Goal: Task Accomplishment & Management: Manage account settings

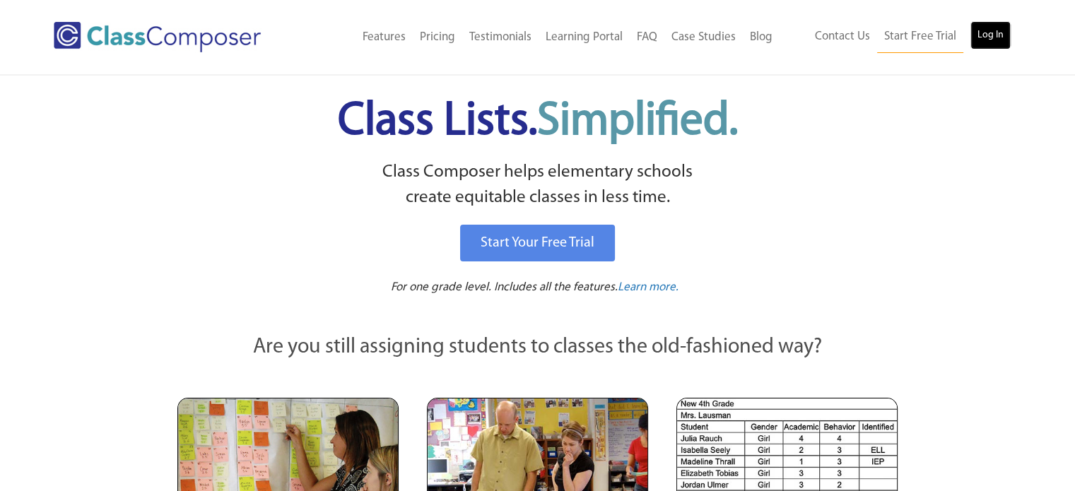
click at [994, 42] on link "Log In" at bounding box center [990, 35] width 40 height 28
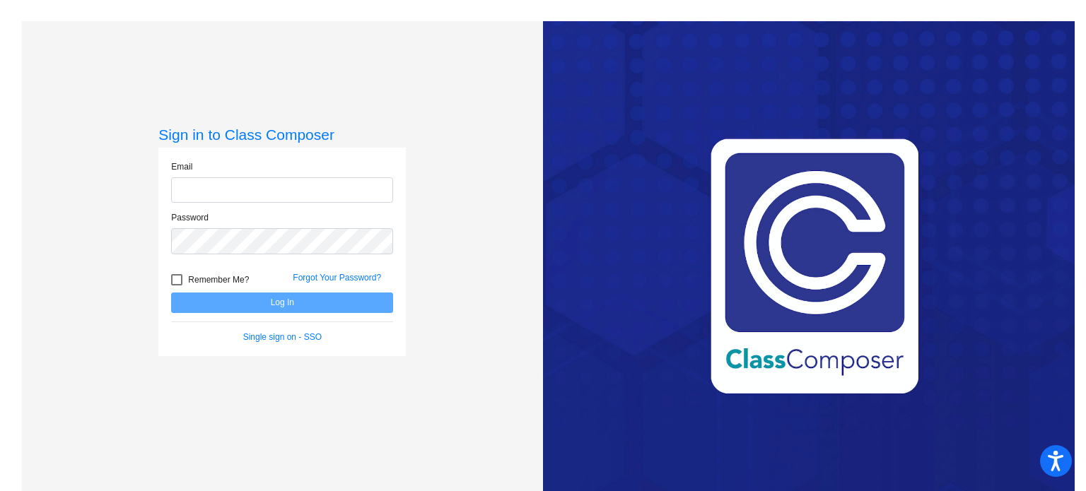
type input "[EMAIL_ADDRESS][DOMAIN_NAME]"
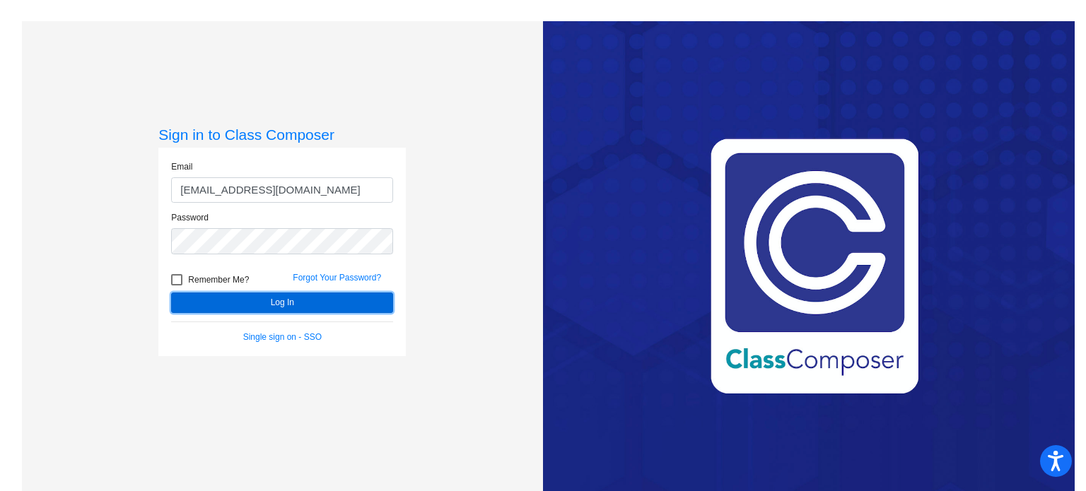
click at [299, 299] on button "Log In" at bounding box center [282, 303] width 222 height 20
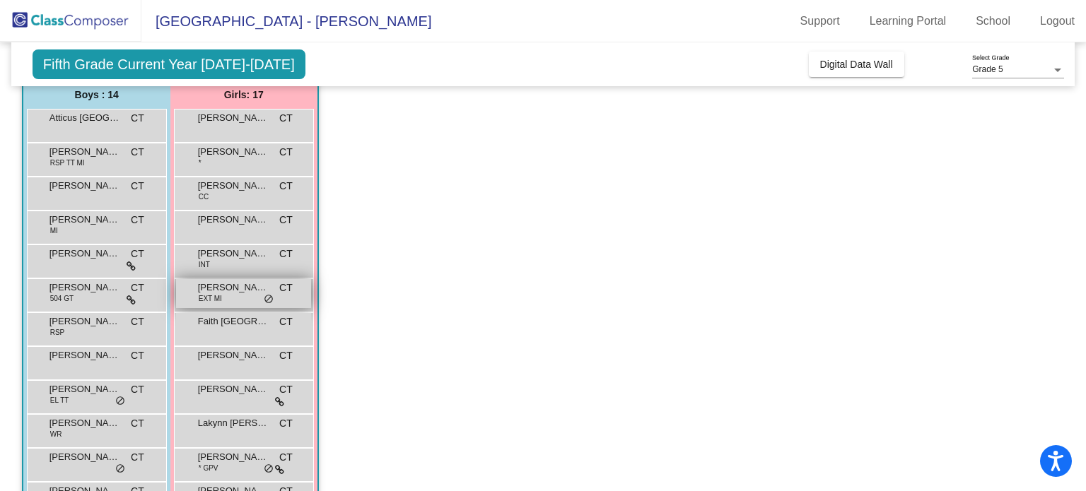
scroll to position [141, 0]
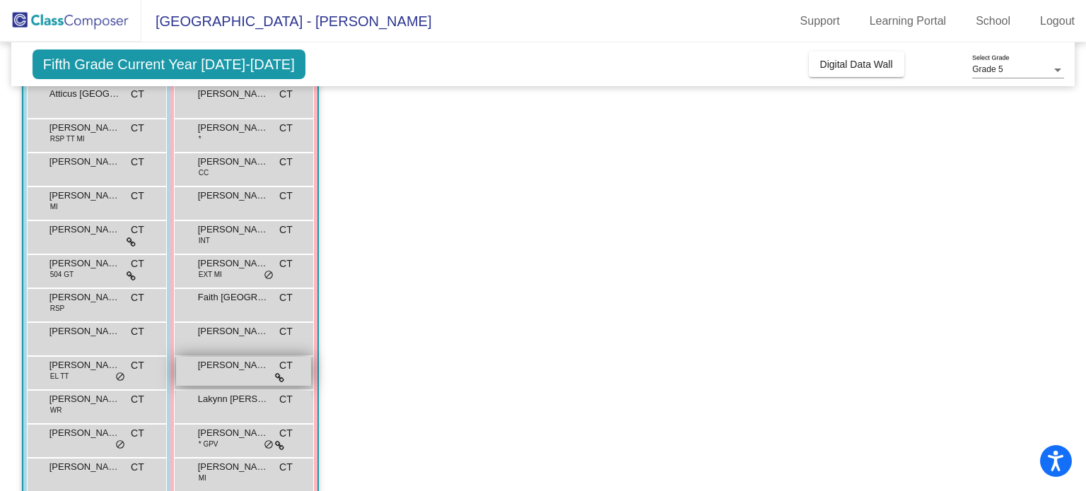
click at [254, 384] on div "[PERSON_NAME] CT lock do_not_disturb_alt" at bounding box center [243, 371] width 135 height 29
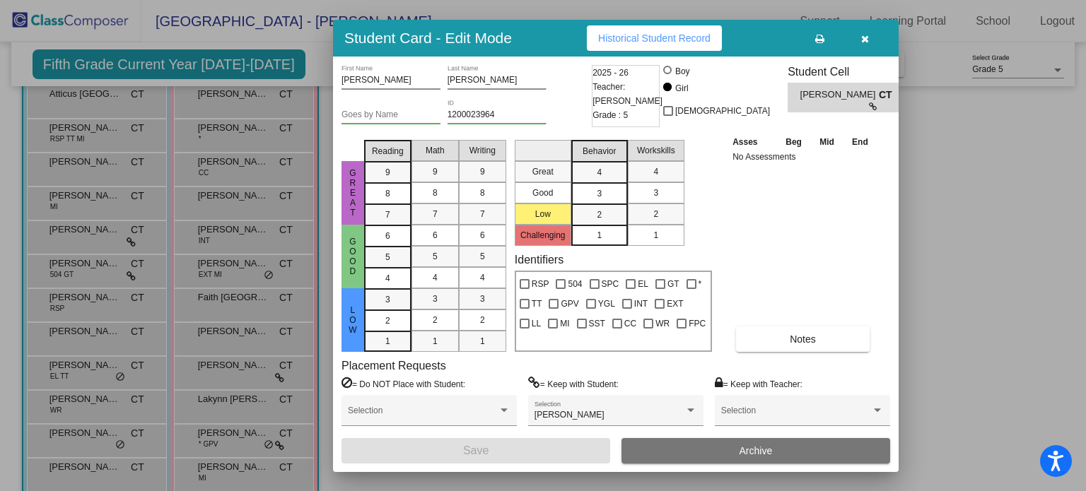
click at [973, 172] on div at bounding box center [543, 245] width 1086 height 491
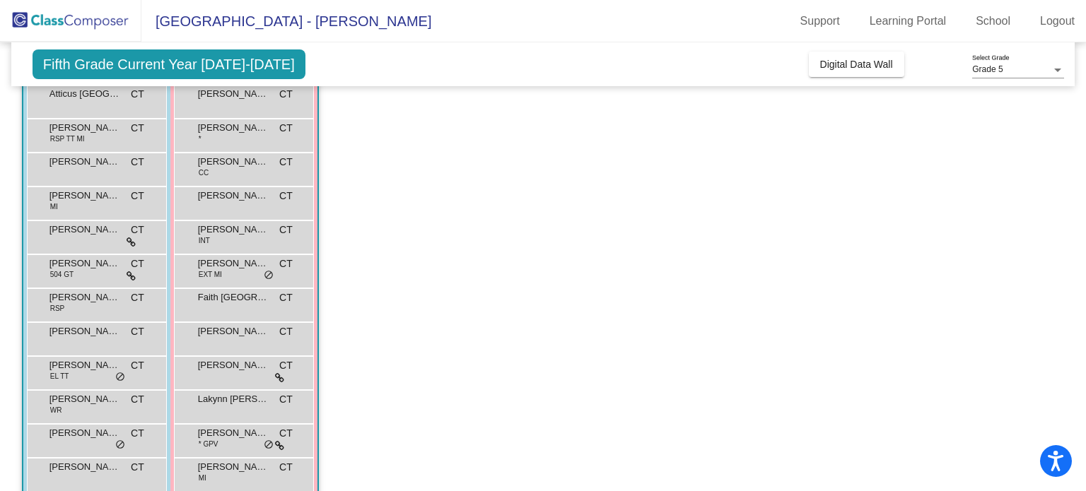
click at [582, 290] on app-classroom "Class 1 picture_as_pdf [PERSON_NAME] Add Student First Name Last Name Student I…" at bounding box center [543, 338] width 1042 height 691
click at [237, 435] on span "[PERSON_NAME]" at bounding box center [233, 433] width 71 height 14
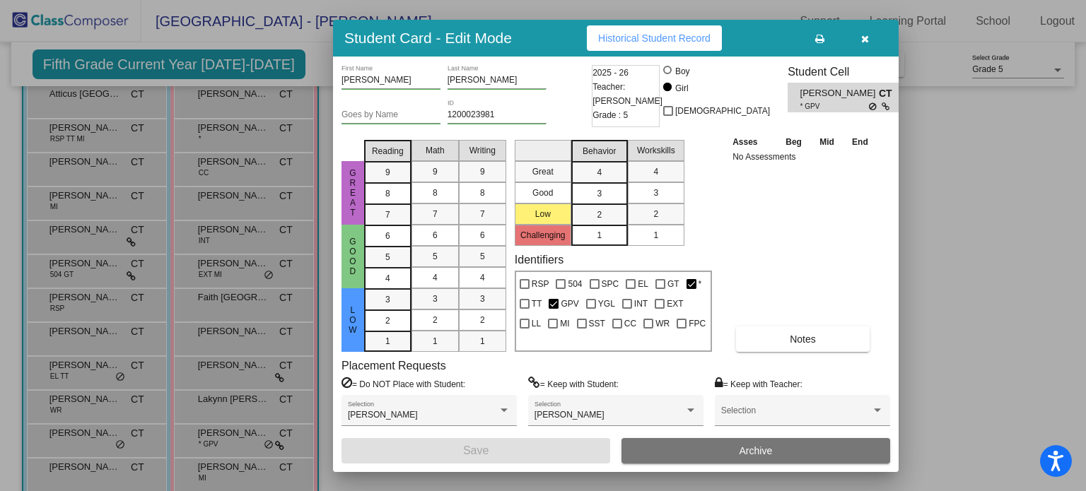
click at [1035, 209] on div at bounding box center [543, 245] width 1086 height 491
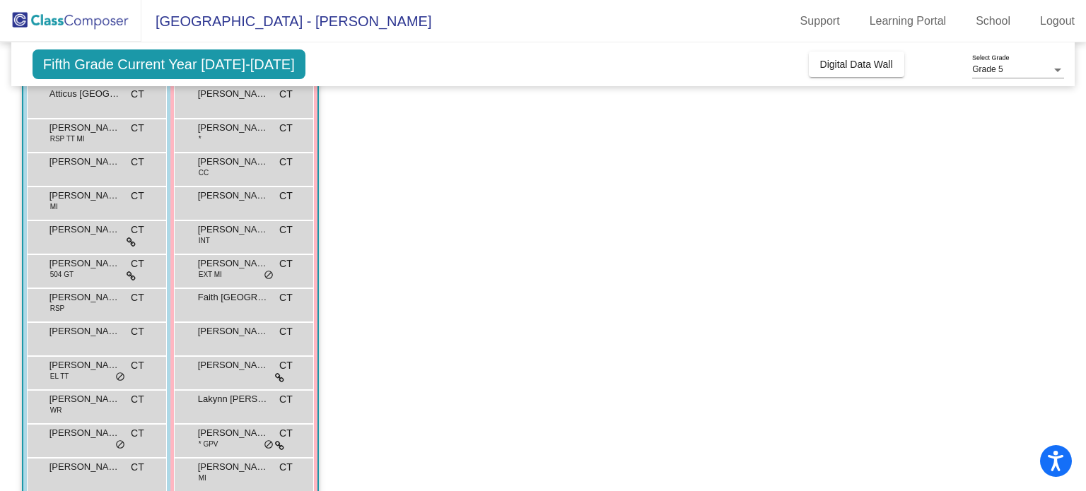
click at [591, 347] on app-classroom "Class 1 picture_as_pdf [PERSON_NAME] Add Student First Name Last Name Student I…" at bounding box center [543, 338] width 1042 height 691
click at [254, 439] on span "[PERSON_NAME]" at bounding box center [233, 433] width 71 height 14
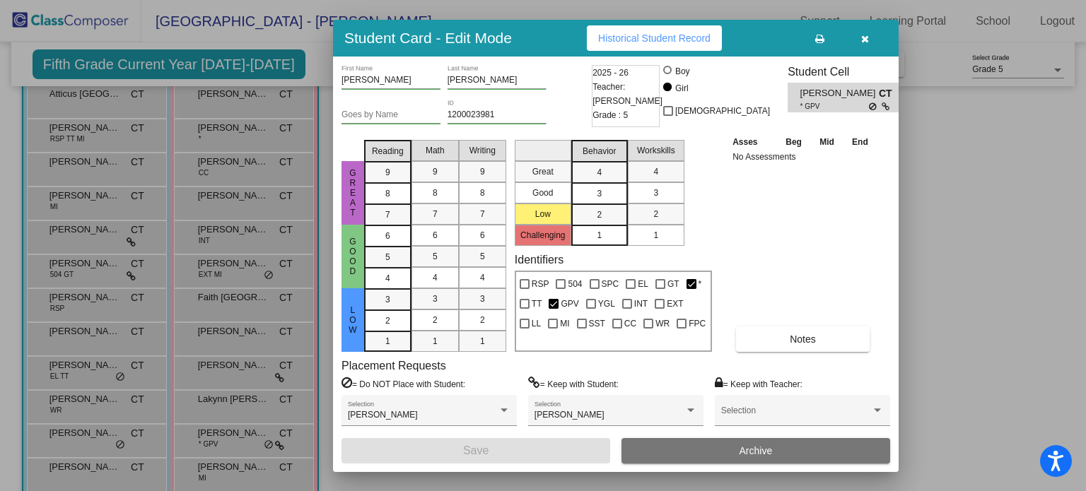
click at [1037, 206] on div at bounding box center [543, 245] width 1086 height 491
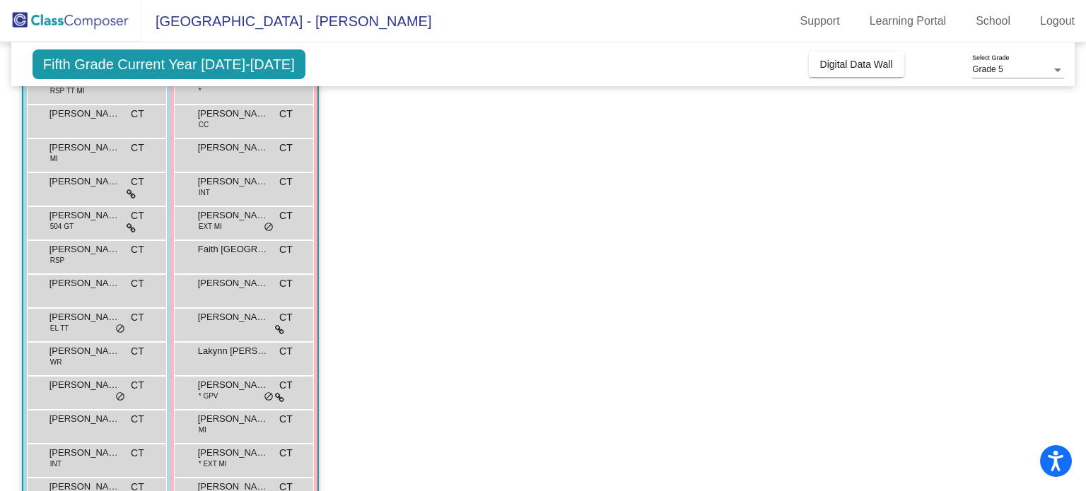
scroll to position [212, 0]
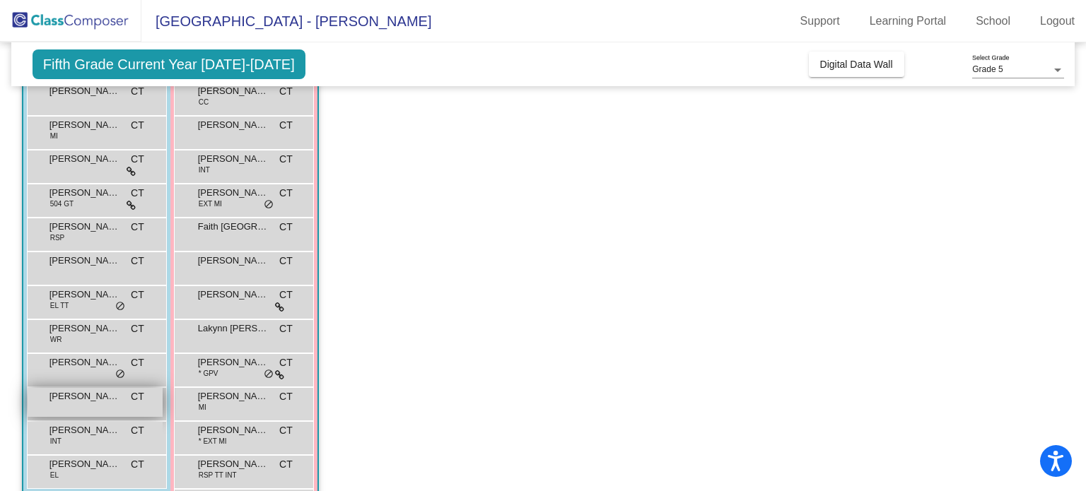
click at [79, 401] on span "[PERSON_NAME]" at bounding box center [84, 396] width 71 height 14
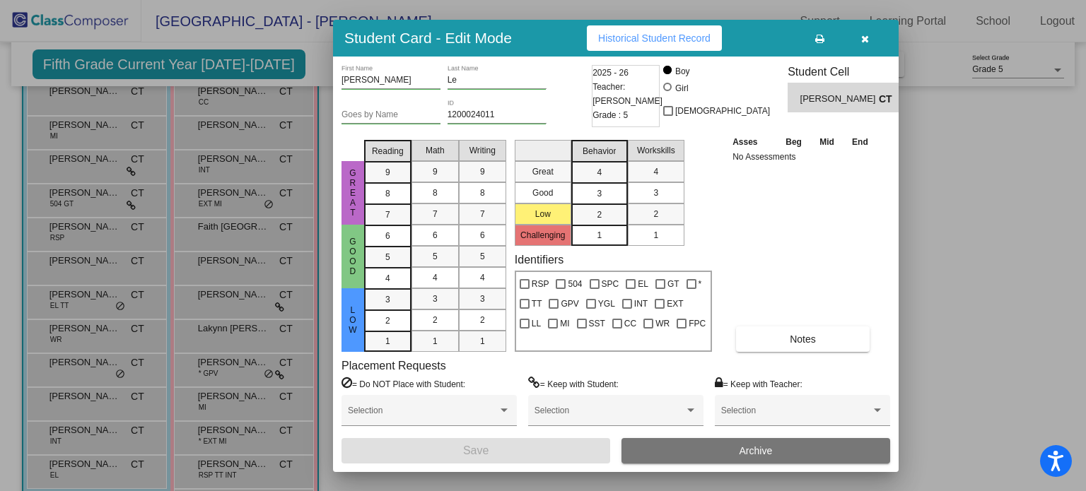
click at [863, 40] on icon "button" at bounding box center [865, 39] width 8 height 10
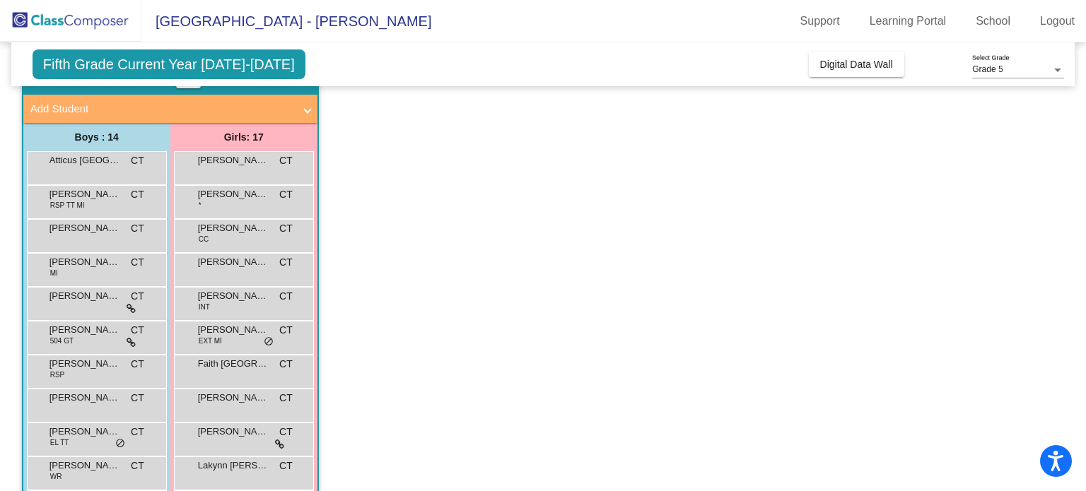
scroll to position [51, 0]
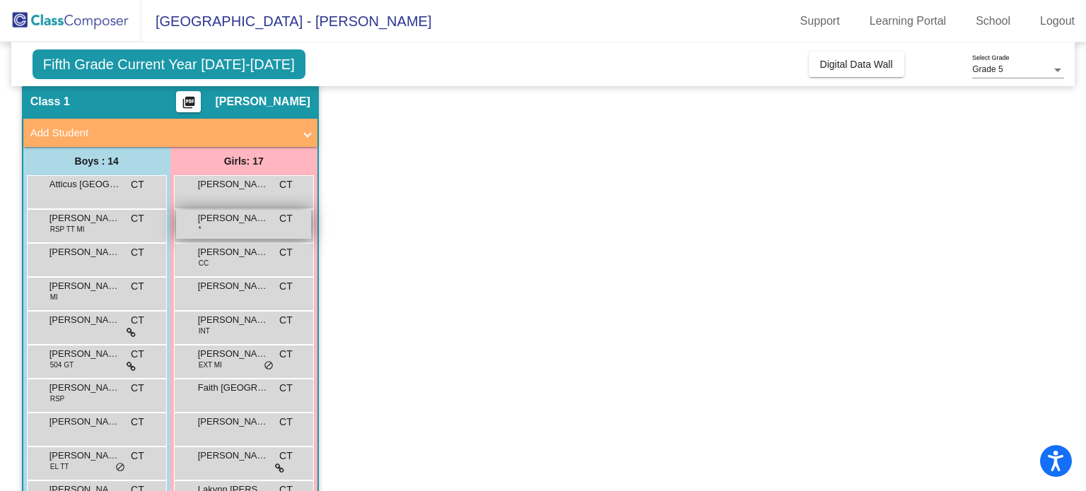
click at [226, 226] on div "[PERSON_NAME] * CT lock do_not_disturb_alt" at bounding box center [243, 224] width 135 height 29
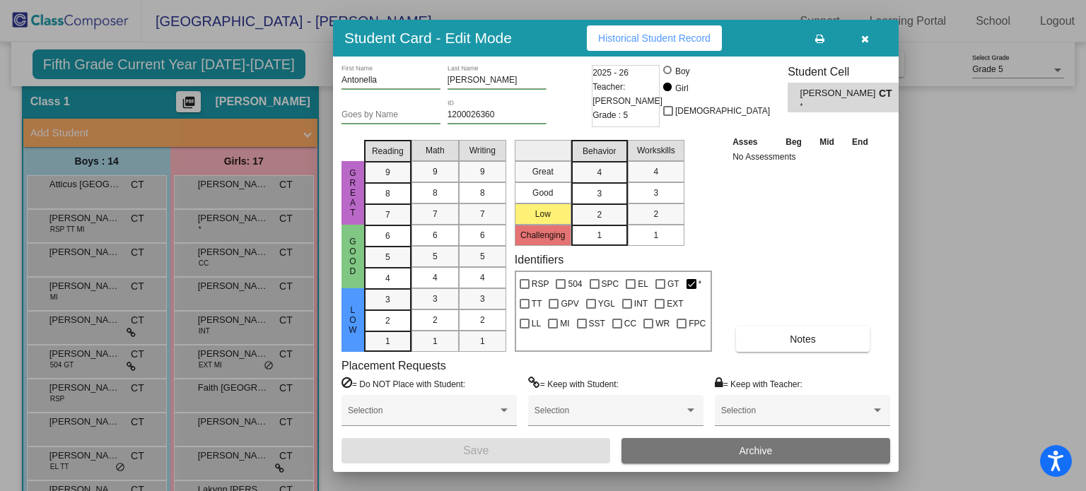
click at [861, 40] on icon "button" at bounding box center [865, 39] width 8 height 10
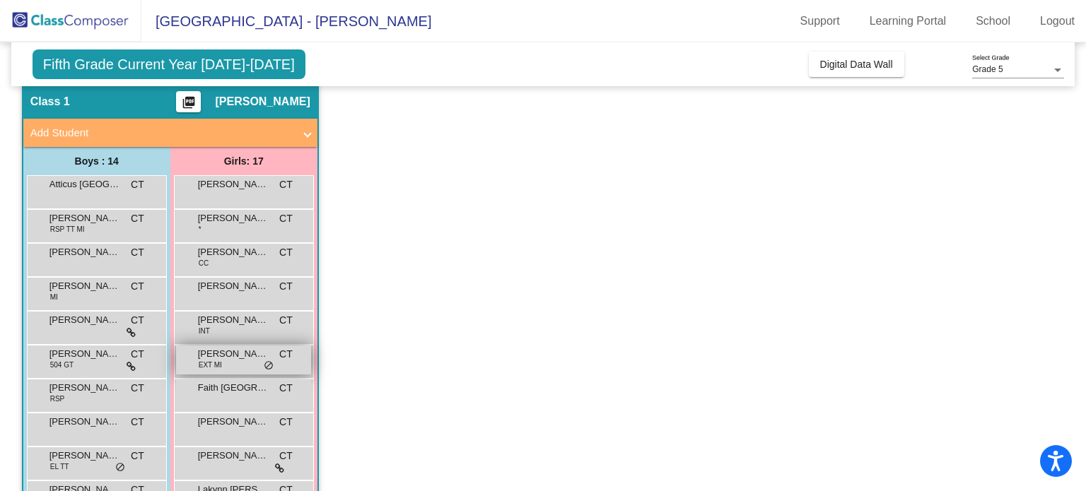
click at [231, 361] on div "[PERSON_NAME] EXT MI CT lock do_not_disturb_alt" at bounding box center [243, 360] width 135 height 29
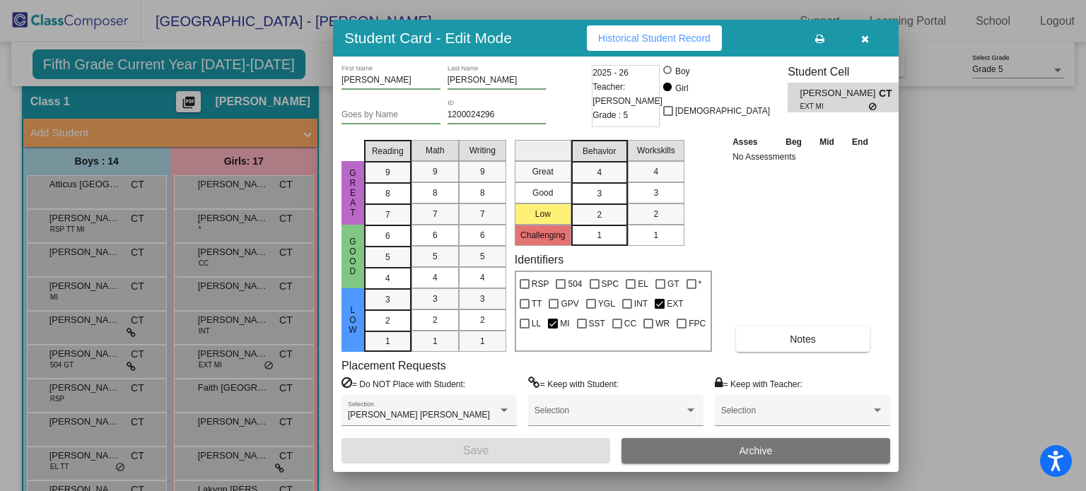
click at [967, 170] on div at bounding box center [543, 245] width 1086 height 491
